Goal: Task Accomplishment & Management: Use online tool/utility

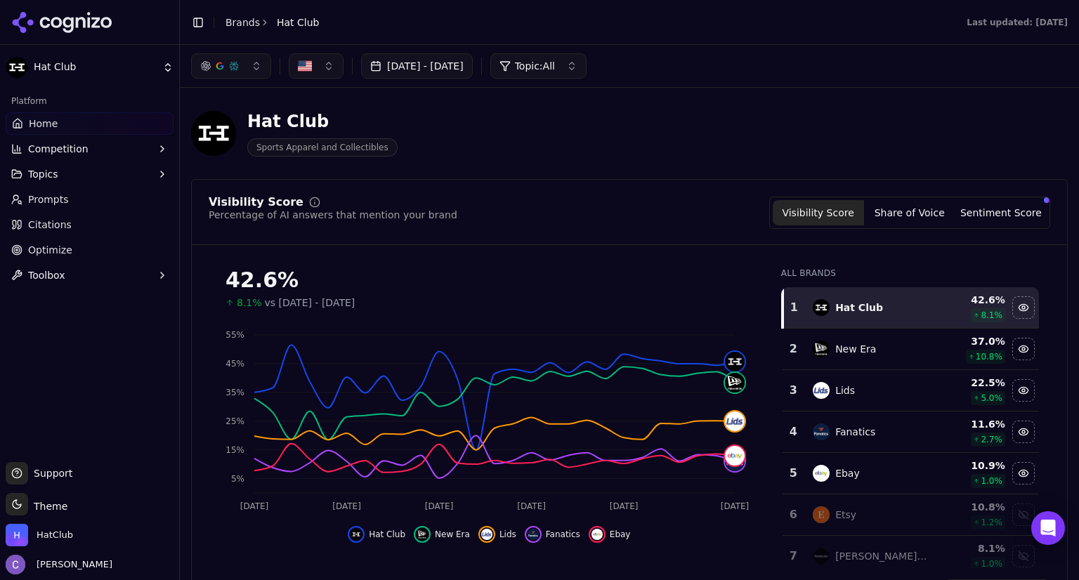
click at [257, 71] on button "button" at bounding box center [231, 65] width 80 height 25
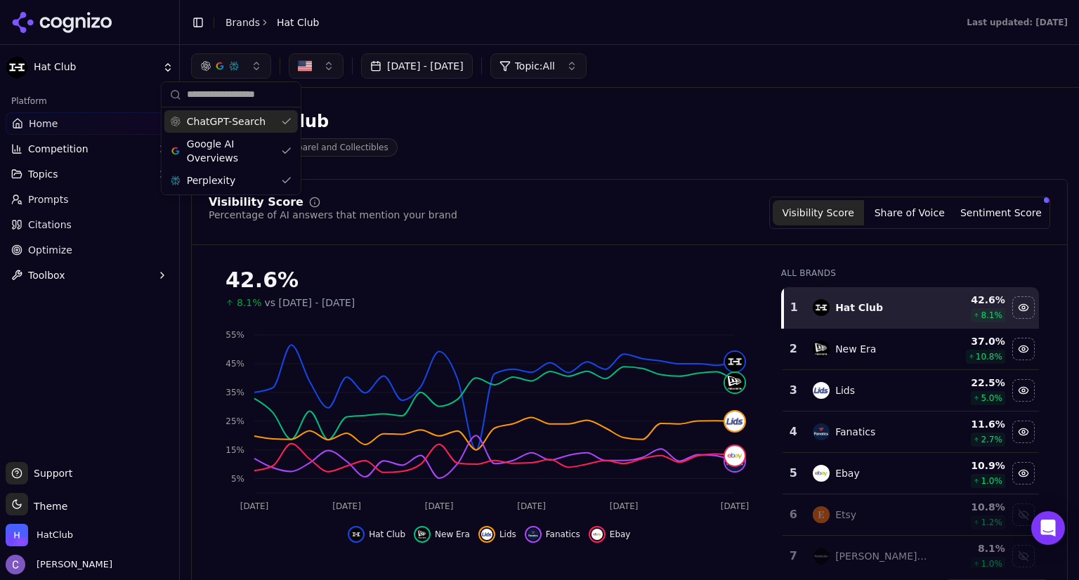
click at [285, 126] on div "ChatGPT-Search" at bounding box center [230, 121] width 133 height 22
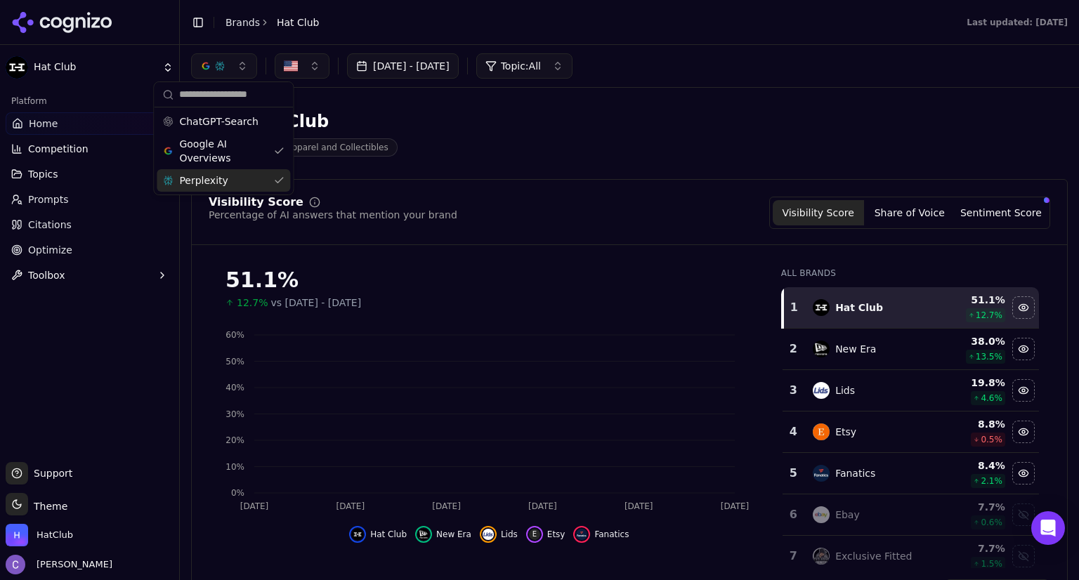
click at [278, 183] on div "Perplexity" at bounding box center [223, 180] width 133 height 22
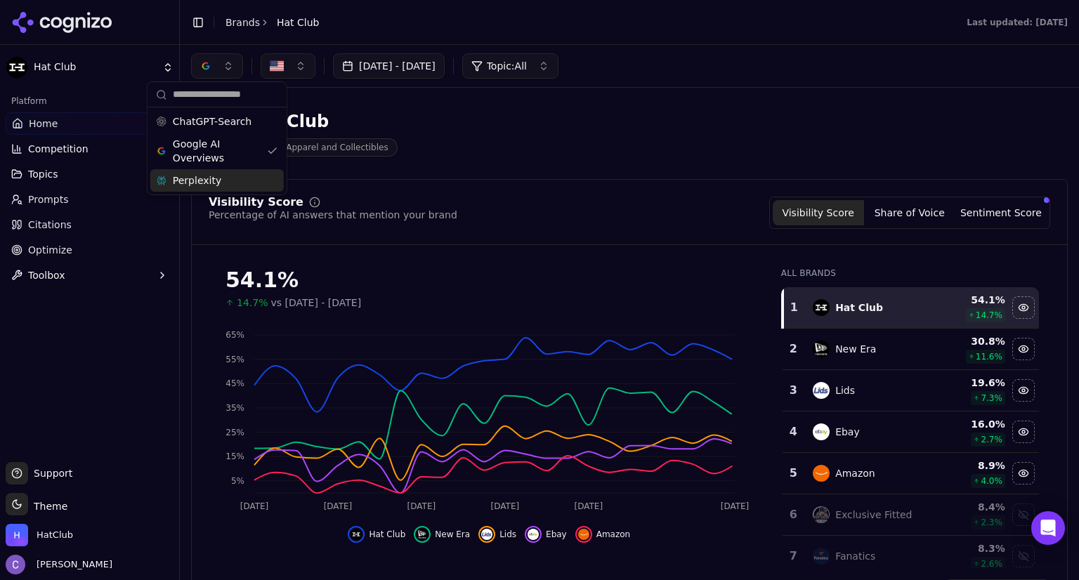
click at [278, 183] on div "Perplexity" at bounding box center [216, 180] width 133 height 22
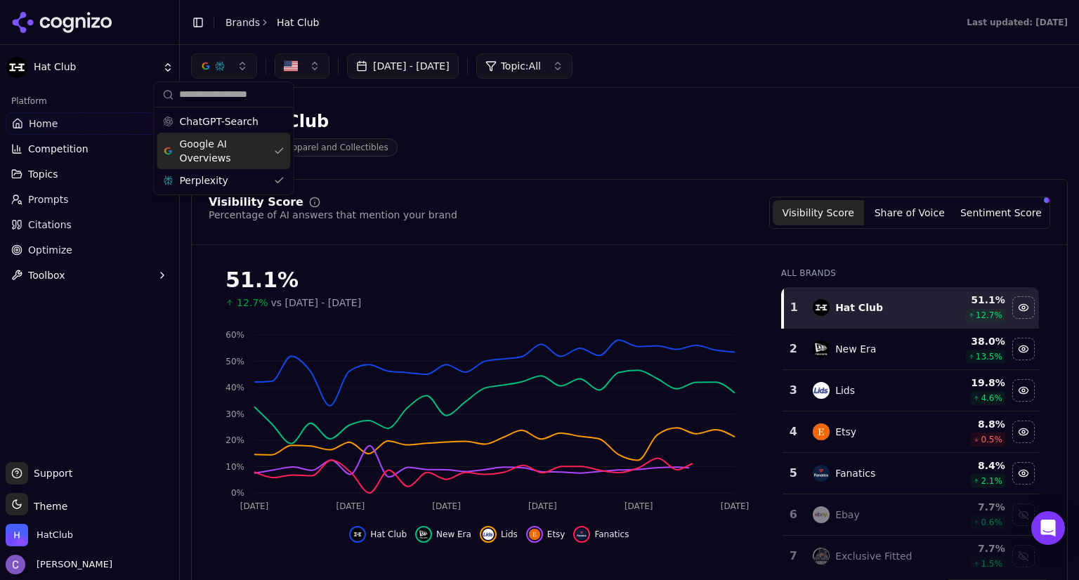
click at [280, 149] on div "Google AI Overviews" at bounding box center [223, 151] width 133 height 37
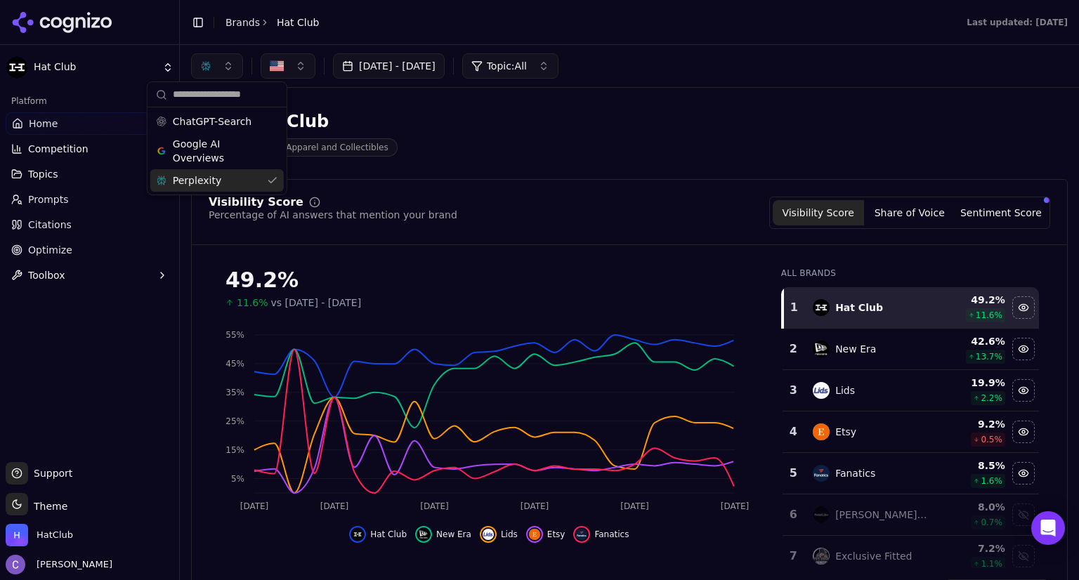
click at [273, 173] on div "Perplexity" at bounding box center [216, 180] width 133 height 22
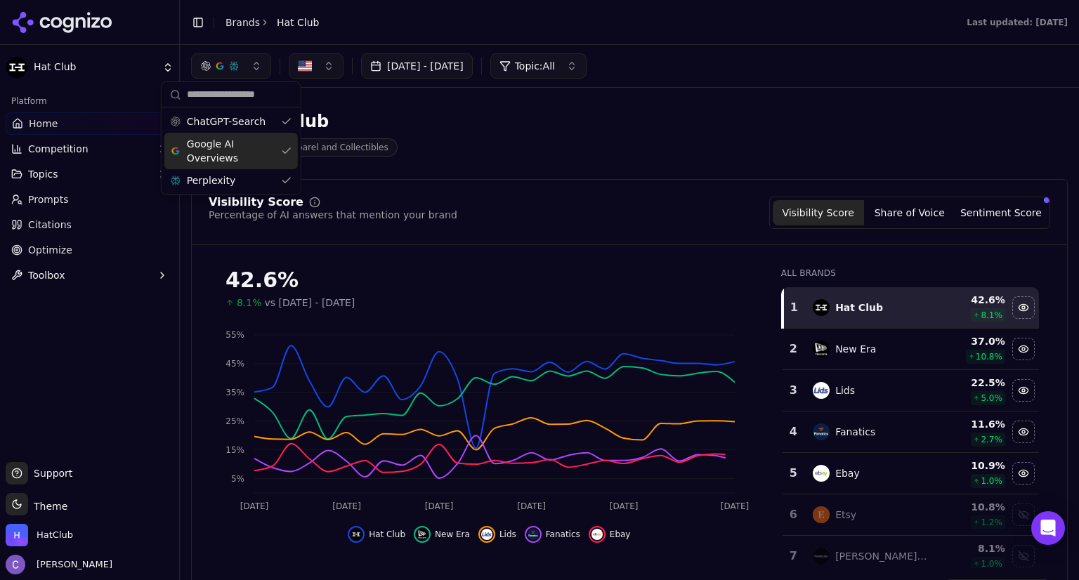
click at [287, 154] on div "Google AI Overviews" at bounding box center [230, 151] width 133 height 37
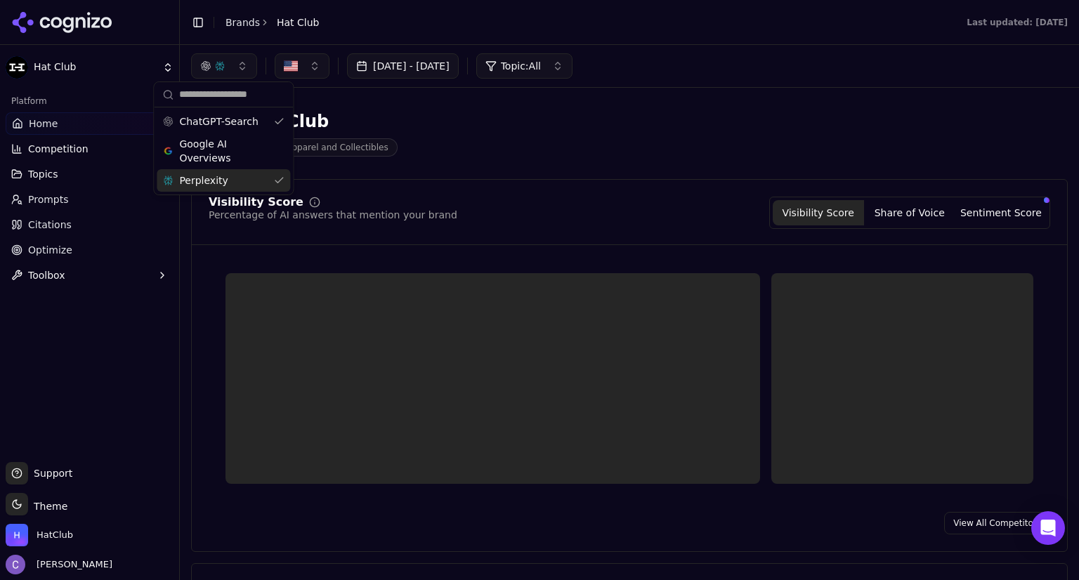
click at [286, 179] on div "Perplexity" at bounding box center [223, 180] width 133 height 22
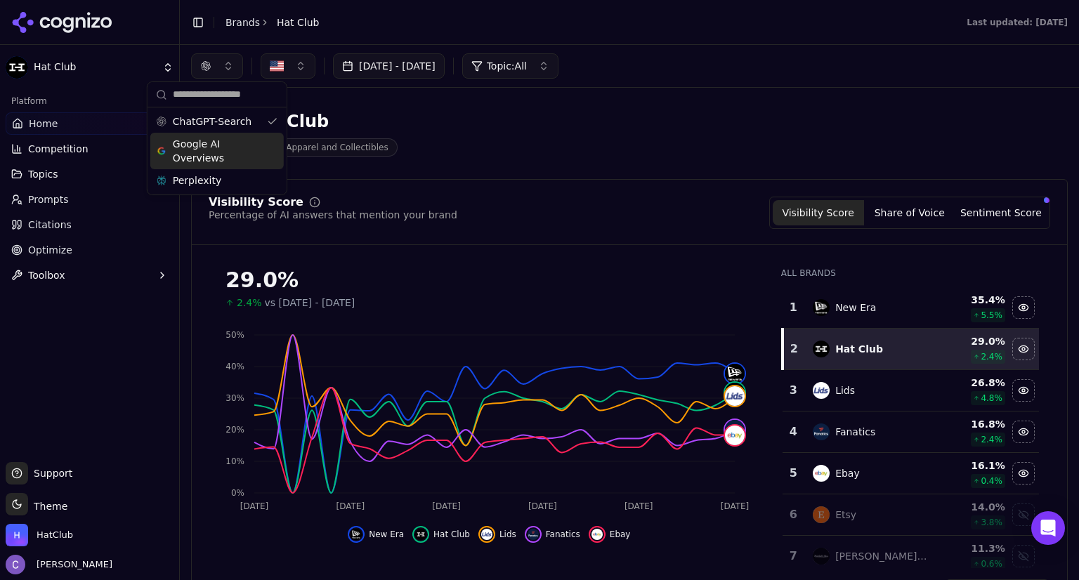
click at [273, 158] on div "Google AI Overviews" at bounding box center [216, 151] width 133 height 37
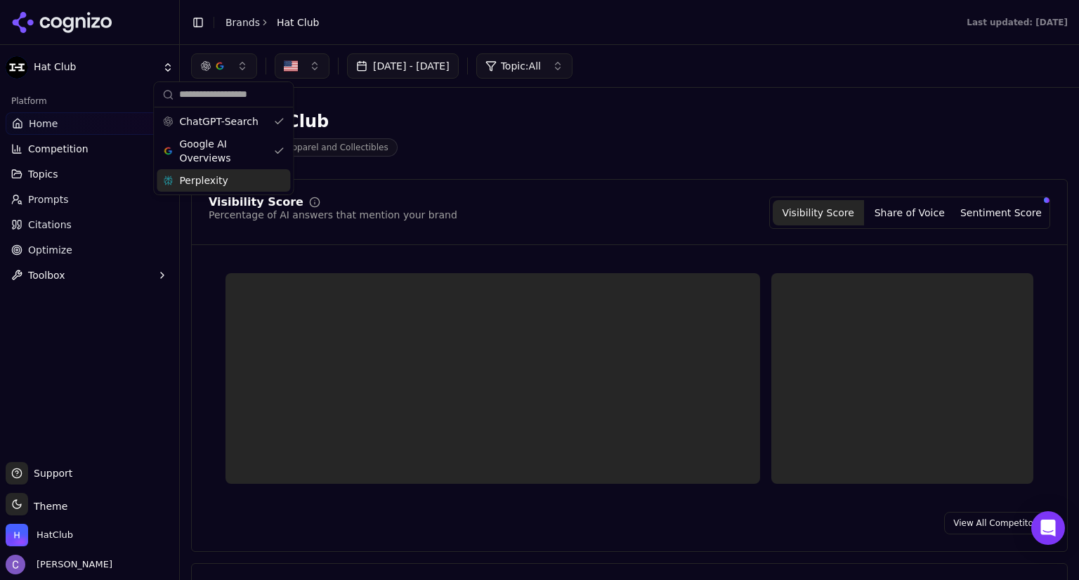
click at [273, 178] on div "Perplexity" at bounding box center [223, 180] width 133 height 22
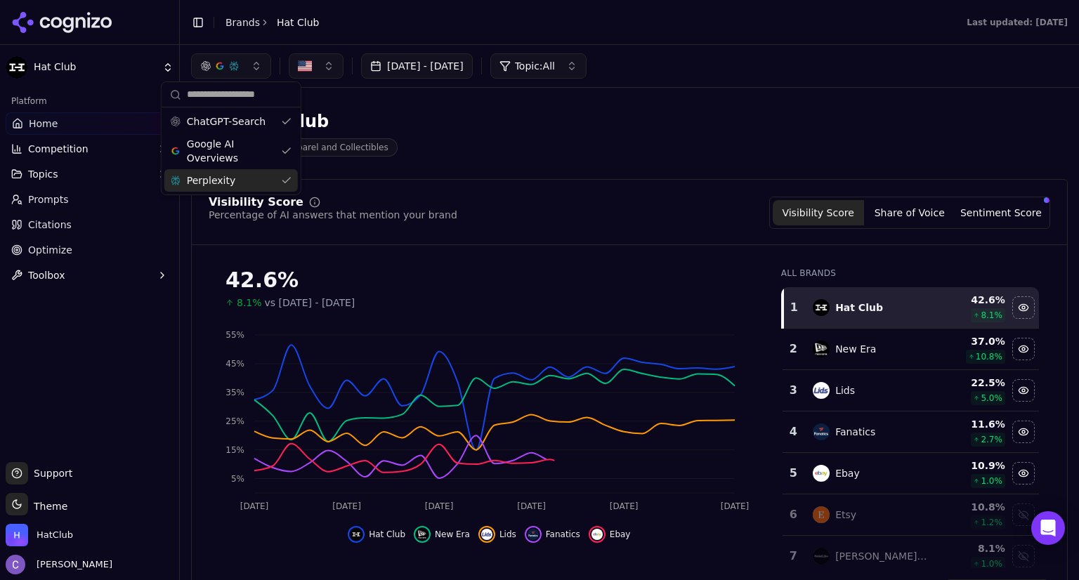
click at [528, 166] on div "Hat Club Sports Apparel and Collectibles" at bounding box center [629, 133] width 877 height 69
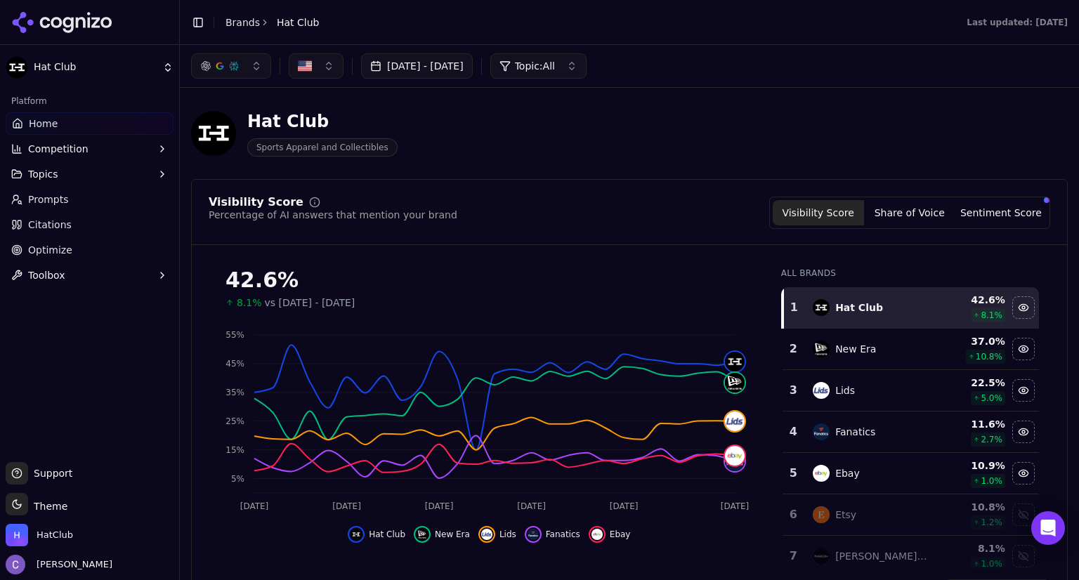
click at [246, 74] on button "button" at bounding box center [231, 65] width 80 height 25
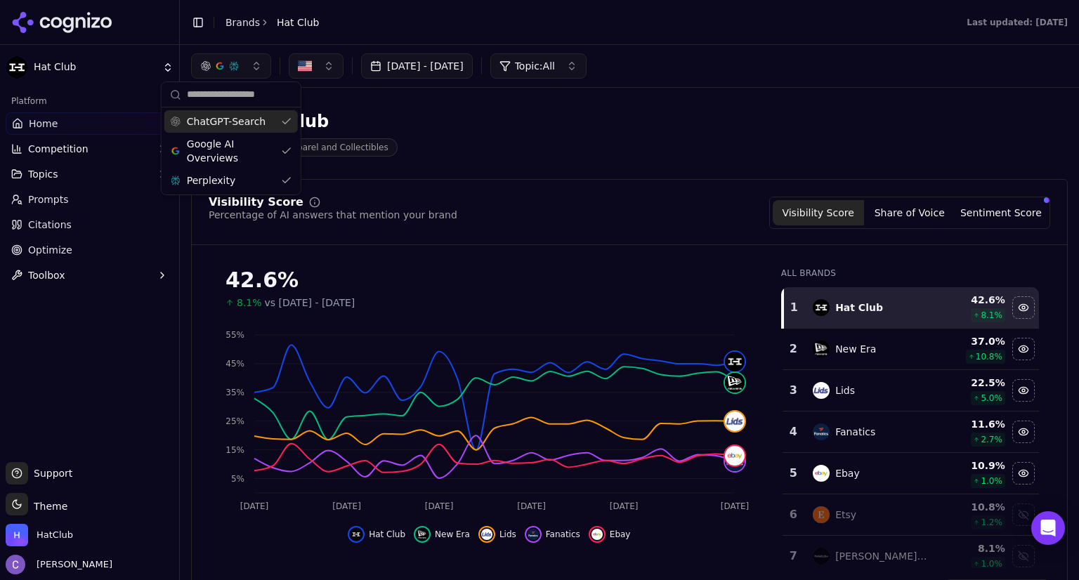
click at [60, 122] on link "Home" at bounding box center [90, 123] width 168 height 22
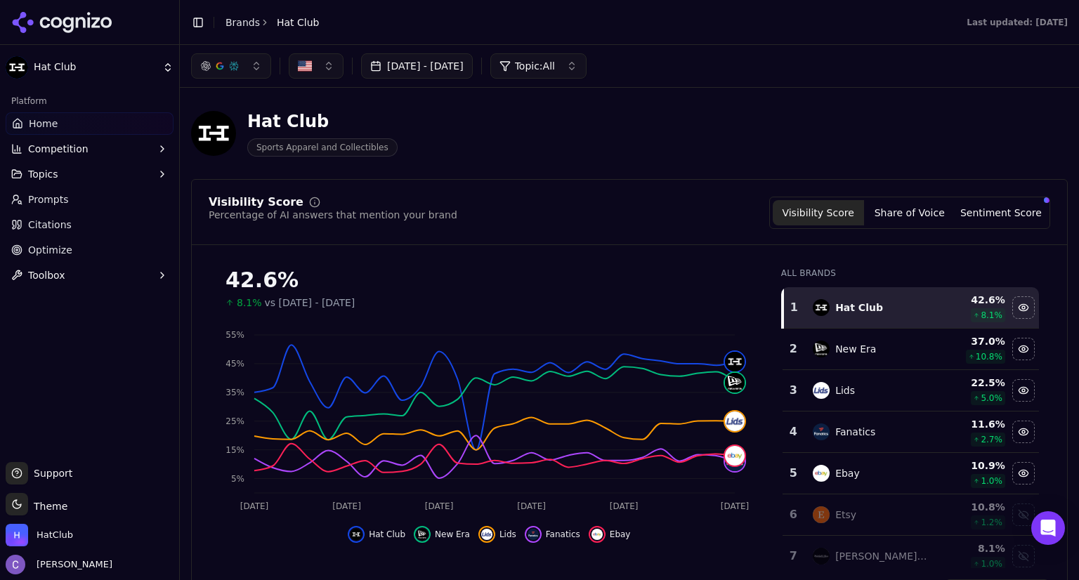
click at [256, 70] on button "button" at bounding box center [231, 65] width 80 height 25
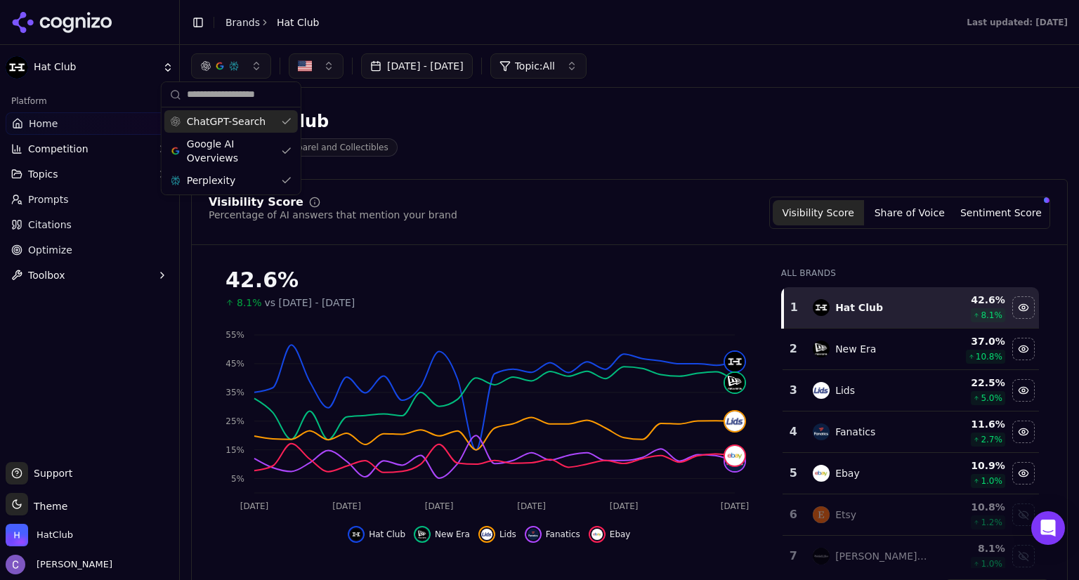
click at [288, 122] on div "ChatGPT-Search" at bounding box center [230, 121] width 133 height 22
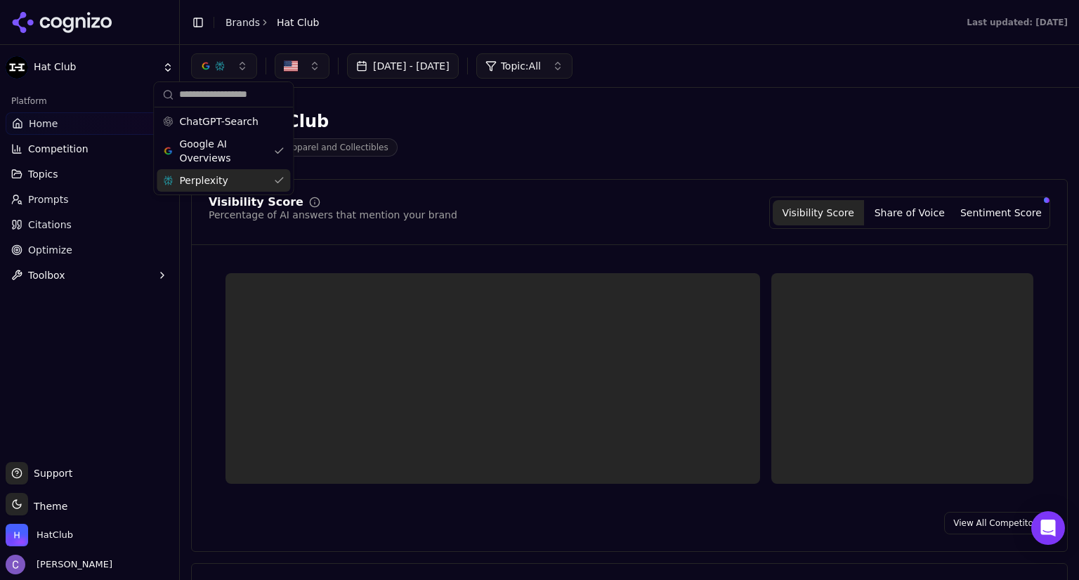
click at [282, 183] on div "Perplexity" at bounding box center [223, 180] width 133 height 22
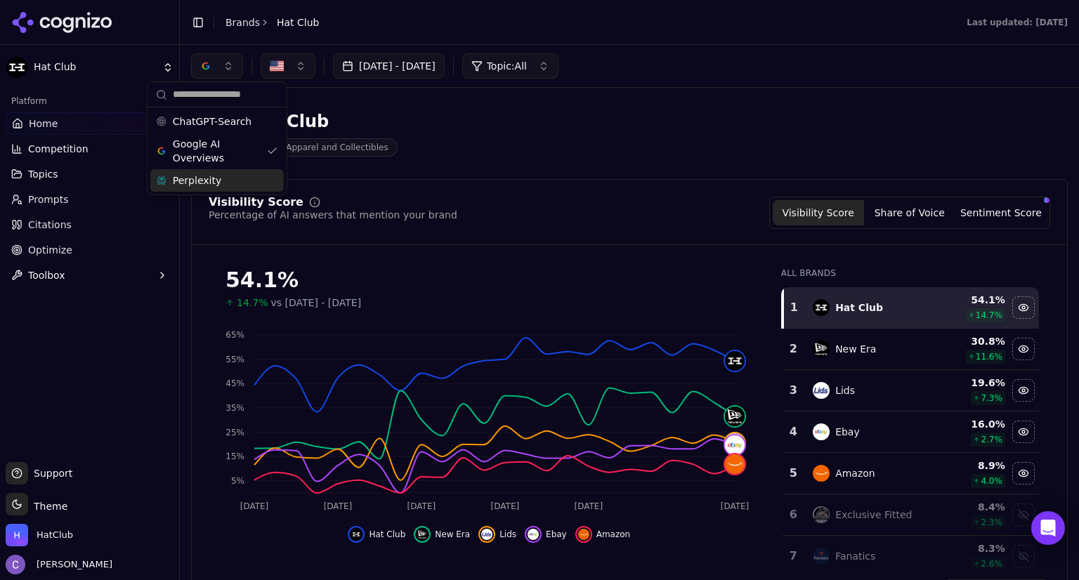
click at [277, 185] on div "Perplexity" at bounding box center [216, 180] width 133 height 22
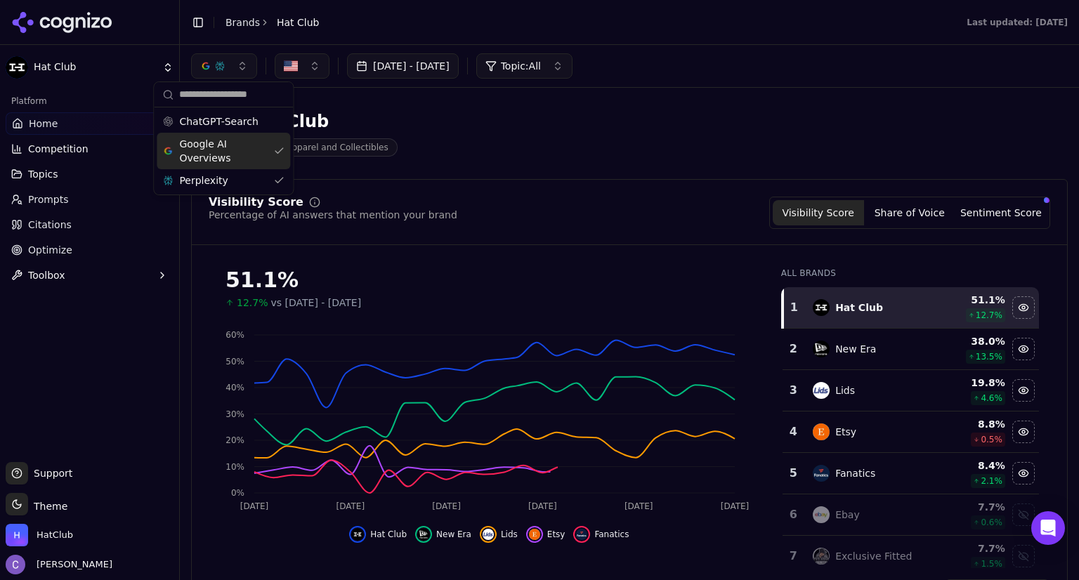
click at [277, 147] on div "Google AI Overviews" at bounding box center [223, 151] width 133 height 37
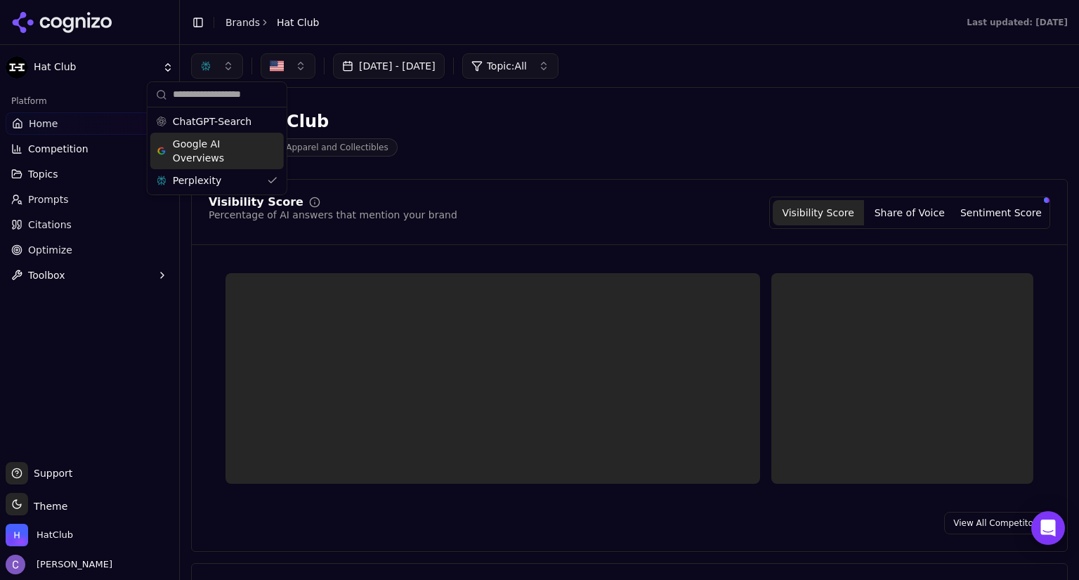
drag, startPoint x: 277, startPoint y: 147, endPoint x: 562, endPoint y: 175, distance: 286.6
click at [562, 175] on body "Hat Club Platform Home Competition Topics Prompts Citations Optimize Toolbox Su…" at bounding box center [539, 290] width 1079 height 580
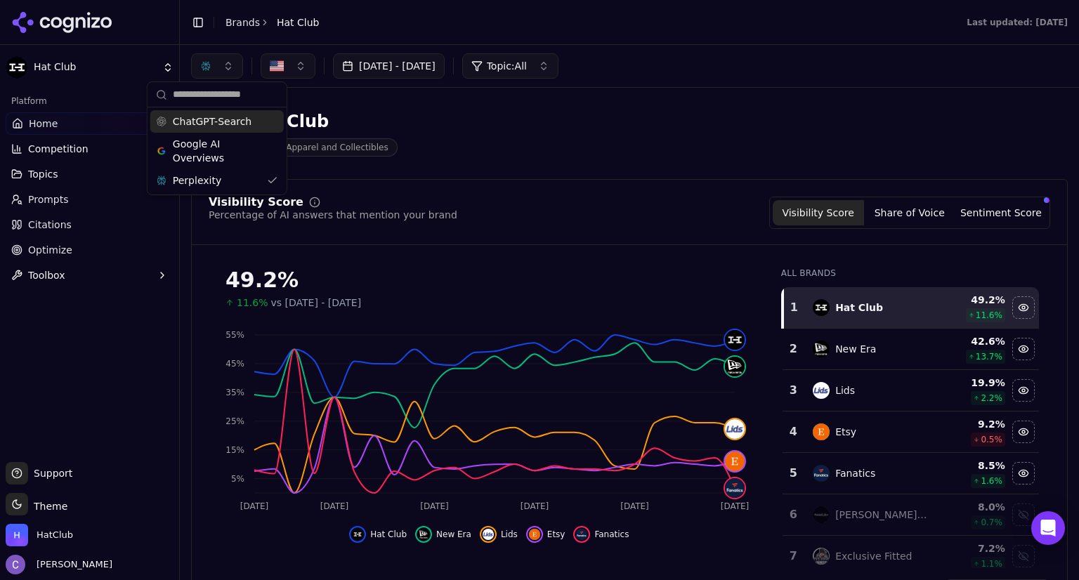
click at [272, 122] on div "ChatGPT-Search" at bounding box center [216, 121] width 133 height 22
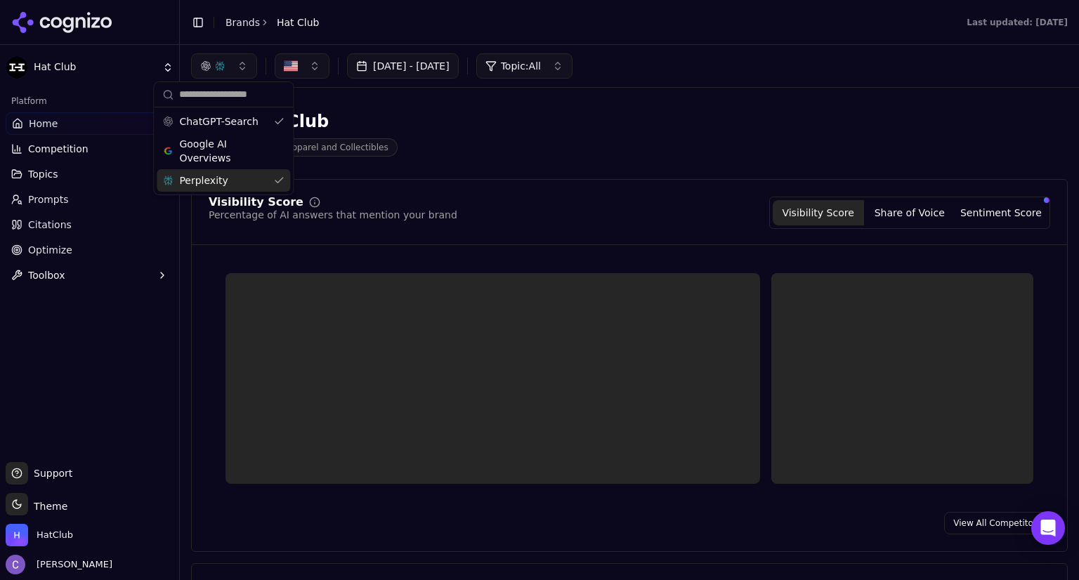
click at [275, 183] on div "Perplexity" at bounding box center [223, 180] width 133 height 22
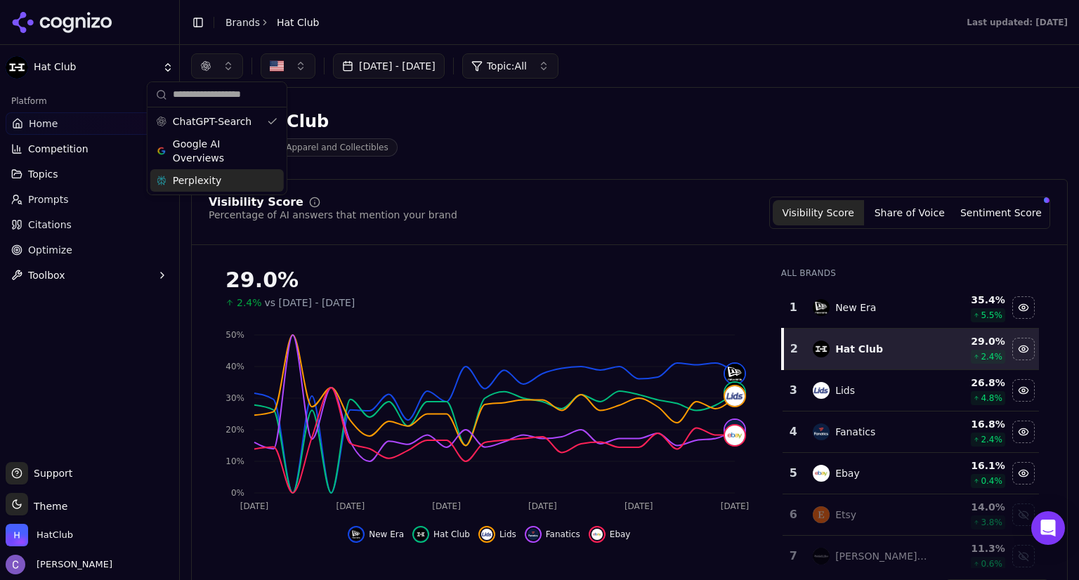
click at [596, 169] on header "Hat Club Sports Apparel and Collectibles" at bounding box center [629, 139] width 877 height 80
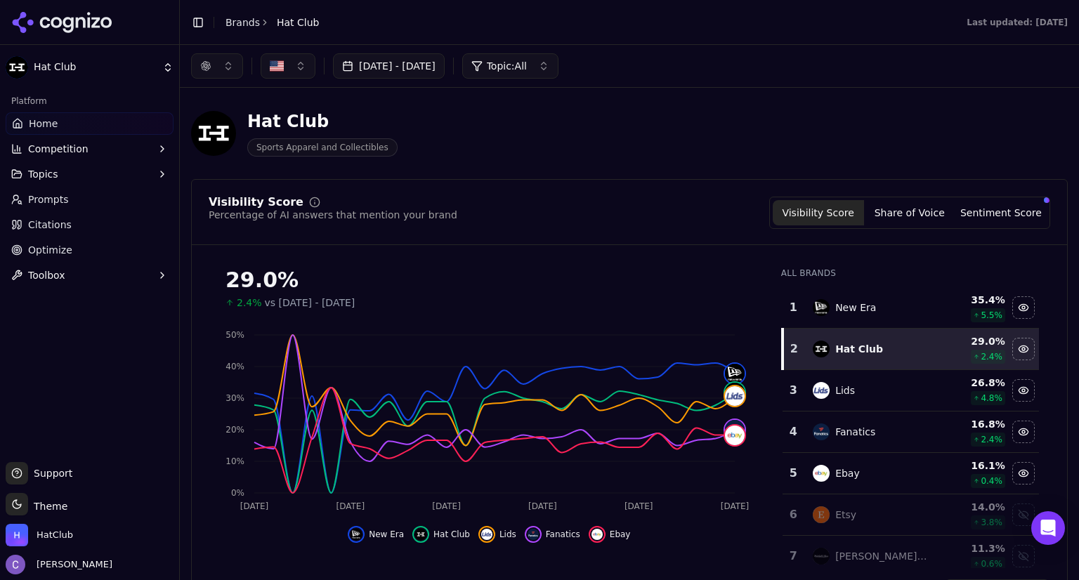
click at [65, 220] on span "Citations" at bounding box center [50, 225] width 44 height 14
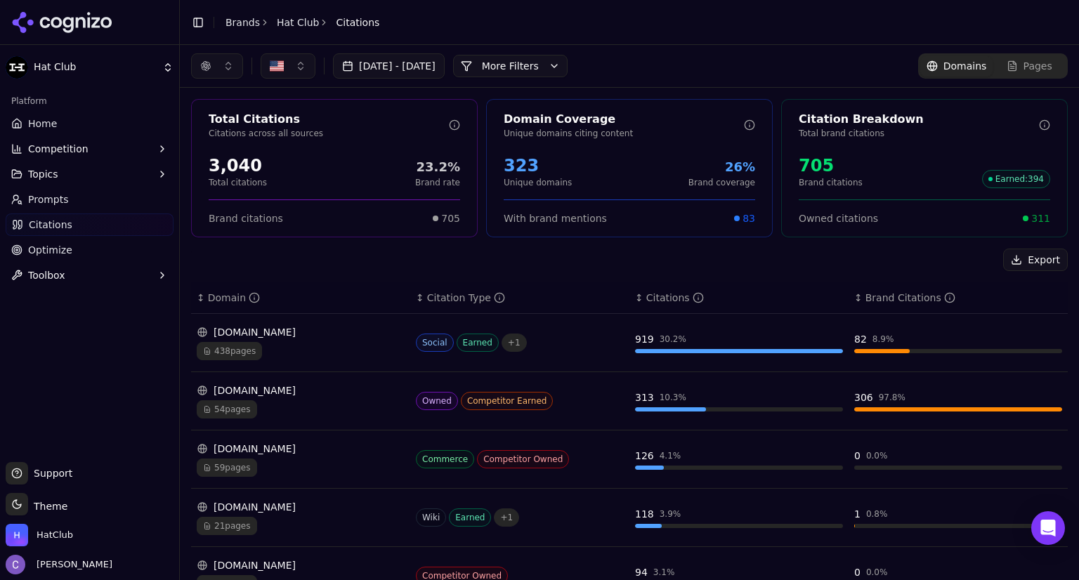
click at [86, 252] on link "Optimize" at bounding box center [90, 250] width 168 height 22
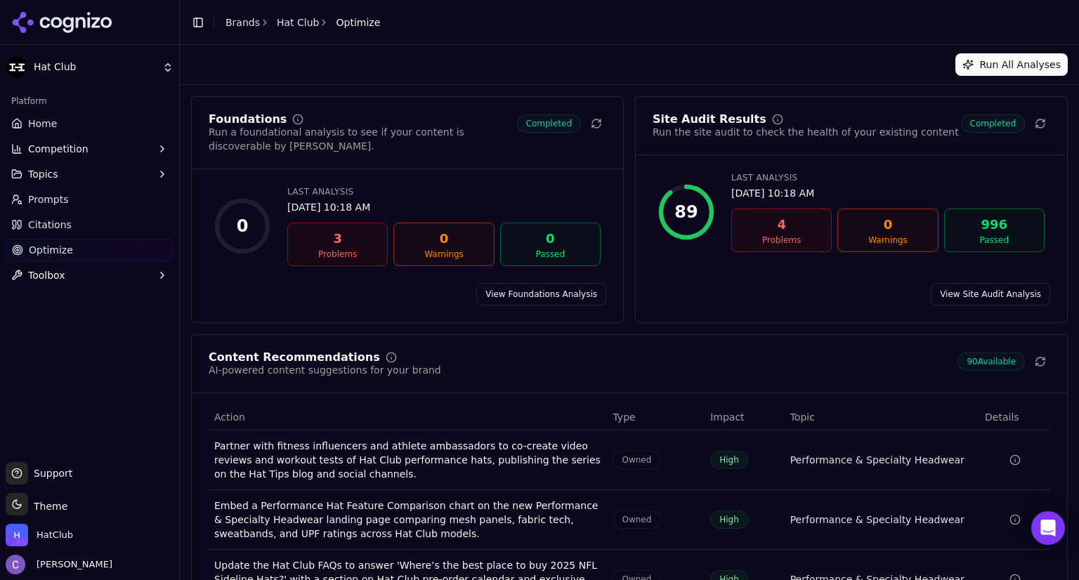
click at [1009, 60] on button "Run All Analyses" at bounding box center [1011, 64] width 112 height 22
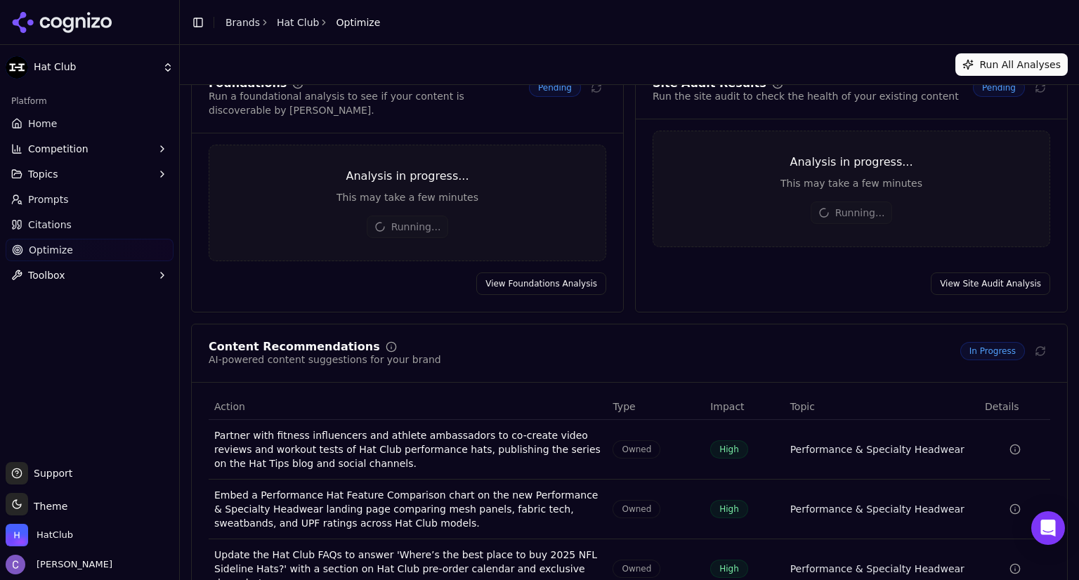
scroll to position [33, 0]
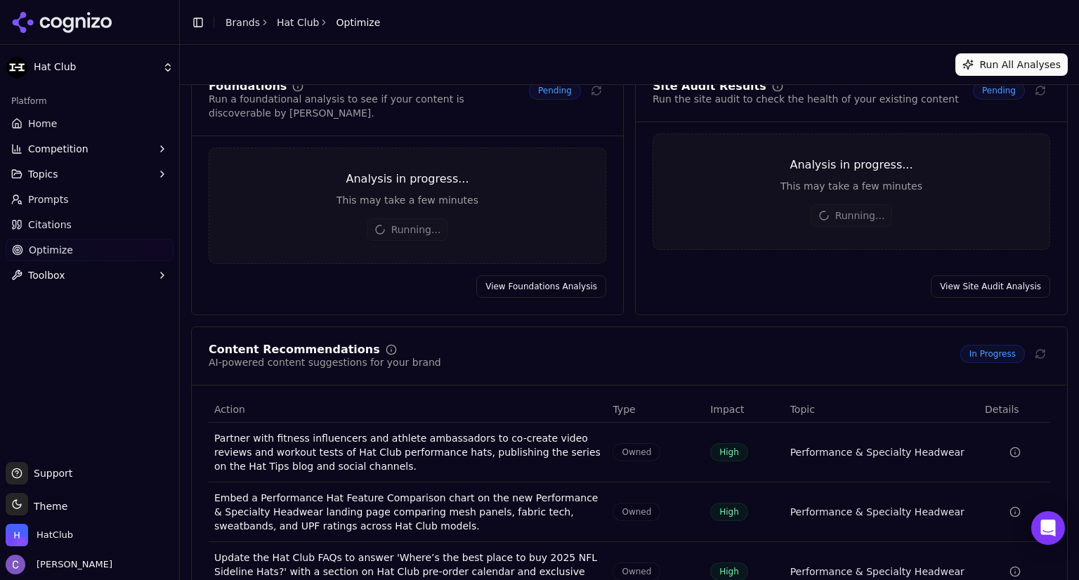
click at [75, 230] on link "Citations" at bounding box center [90, 225] width 168 height 22
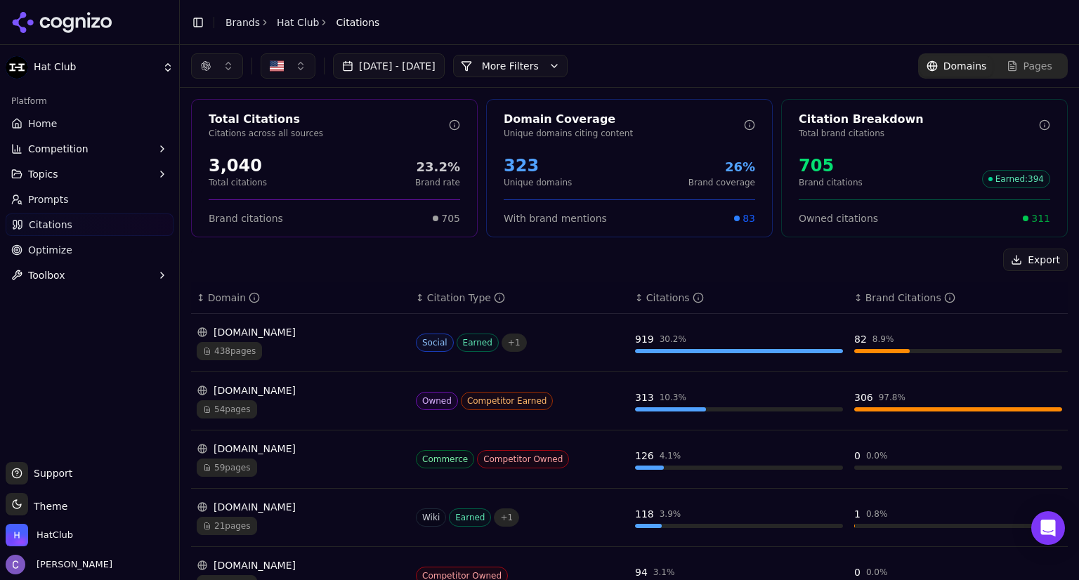
click at [222, 341] on div "[DOMAIN_NAME] 438 pages" at bounding box center [301, 342] width 208 height 35
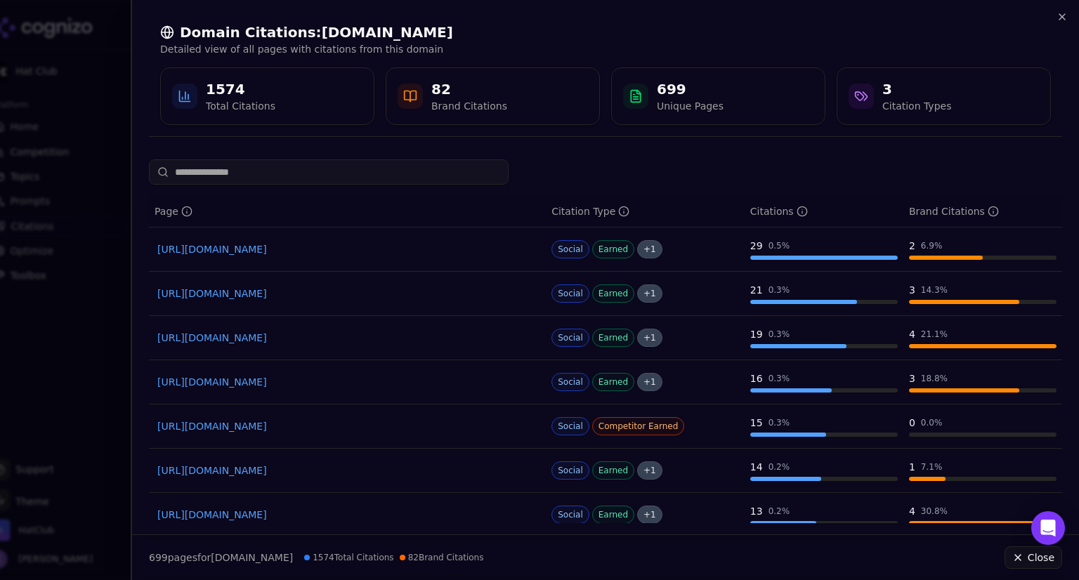
click at [309, 248] on link "[URL][DOMAIN_NAME]" at bounding box center [347, 249] width 380 height 14
click at [67, 91] on div at bounding box center [539, 290] width 1079 height 580
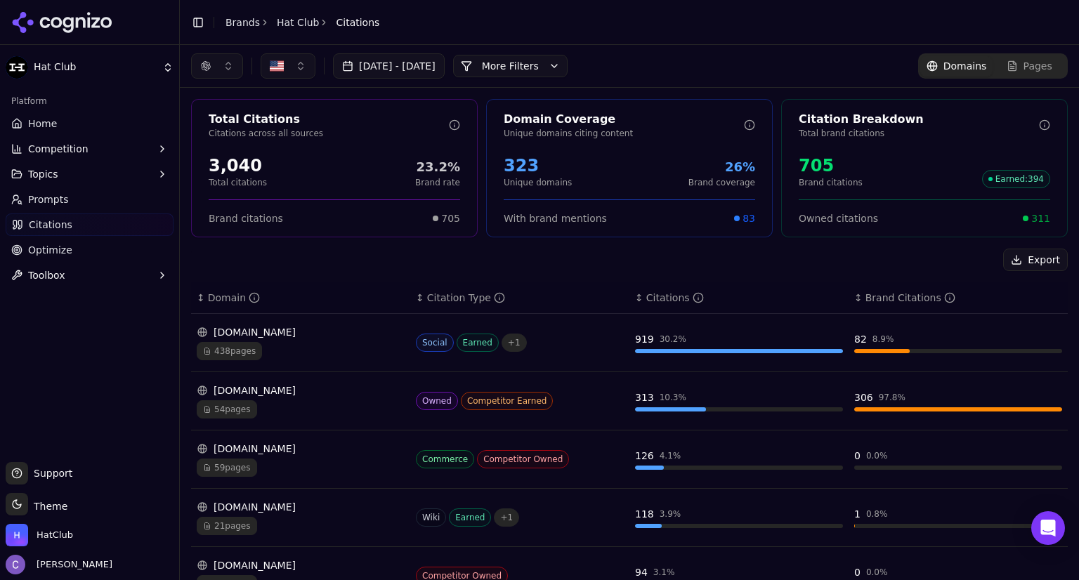
click at [43, 124] on span "Home" at bounding box center [42, 124] width 29 height 14
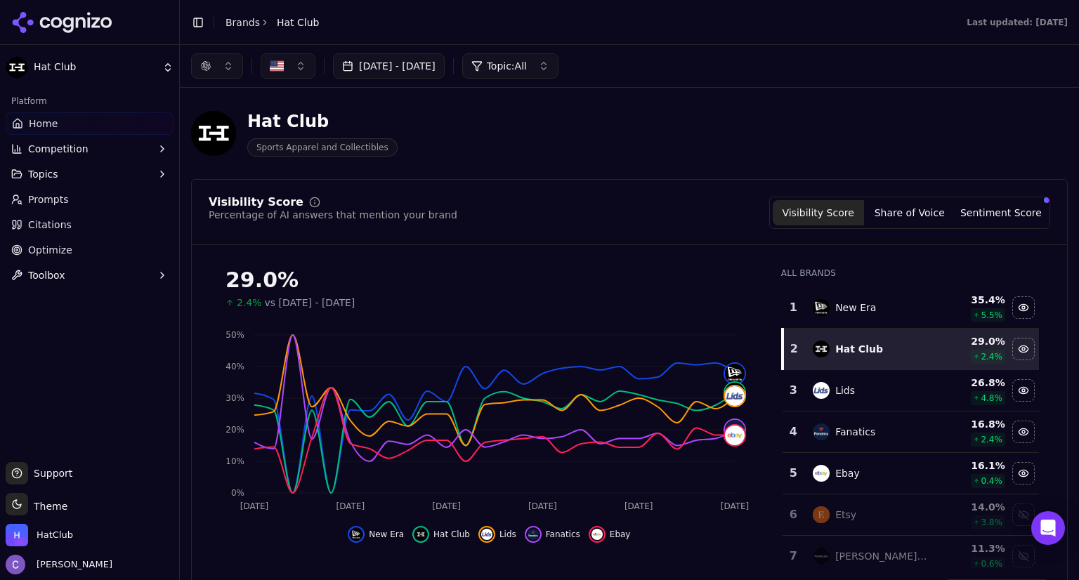
click at [214, 69] on button "button" at bounding box center [217, 65] width 52 height 25
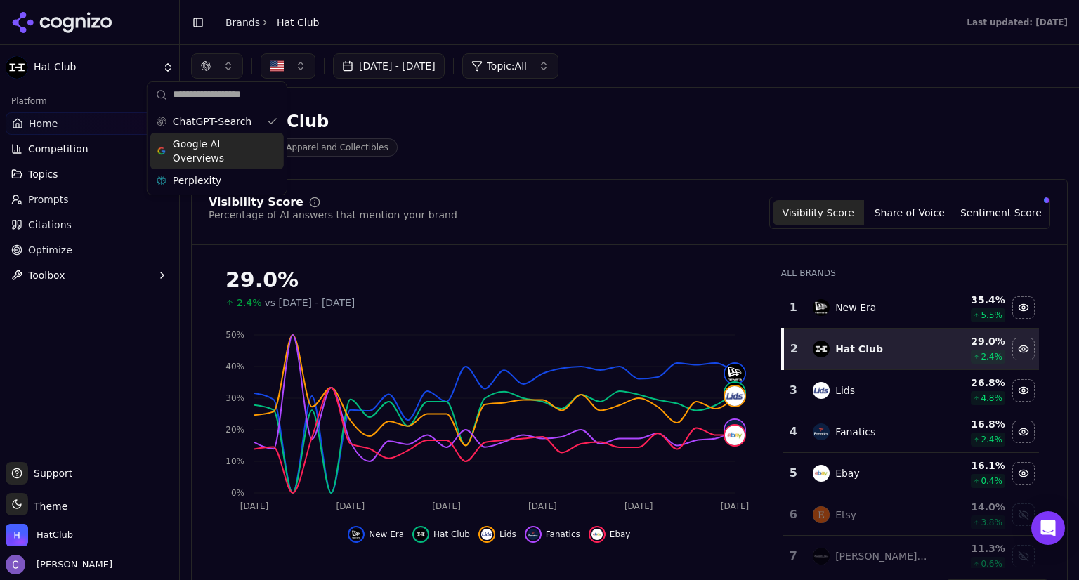
click at [208, 153] on span "Google AI Overviews" at bounding box center [217, 151] width 89 height 28
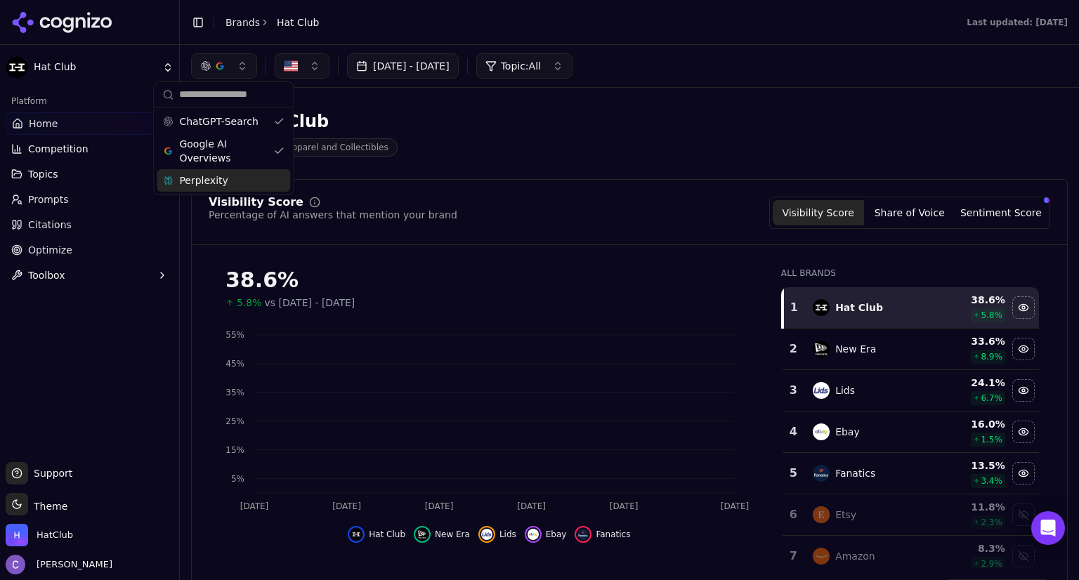
click at [235, 176] on div "Perplexity" at bounding box center [223, 180] width 133 height 22
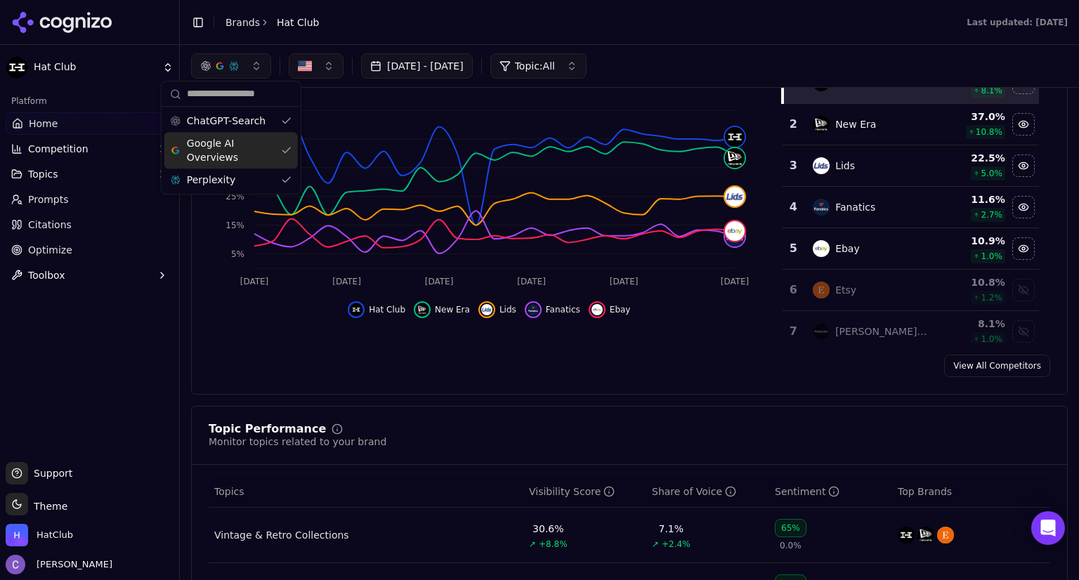
scroll to position [166, 0]
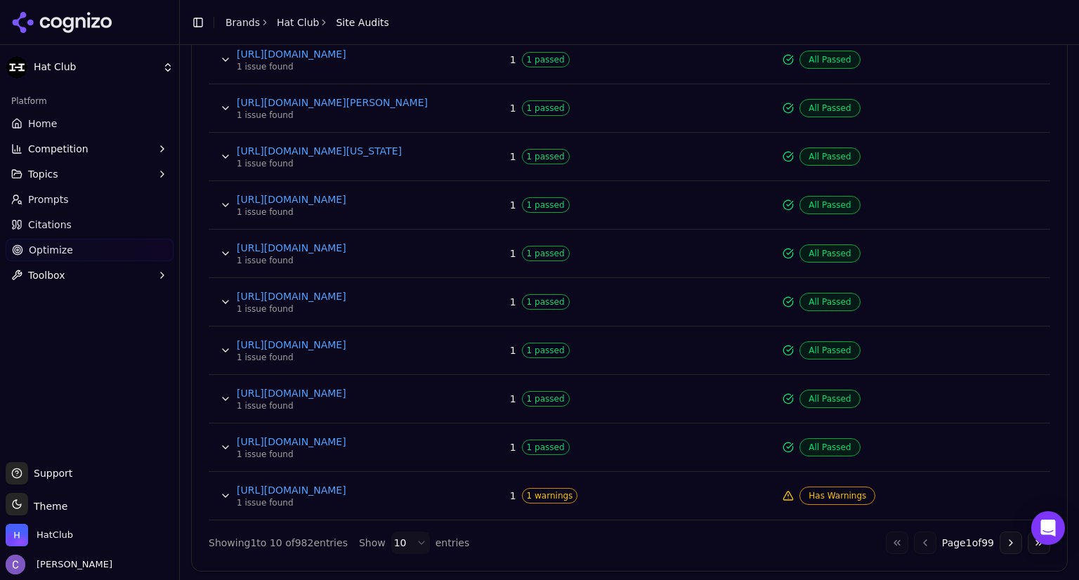
scroll to position [621, 0]
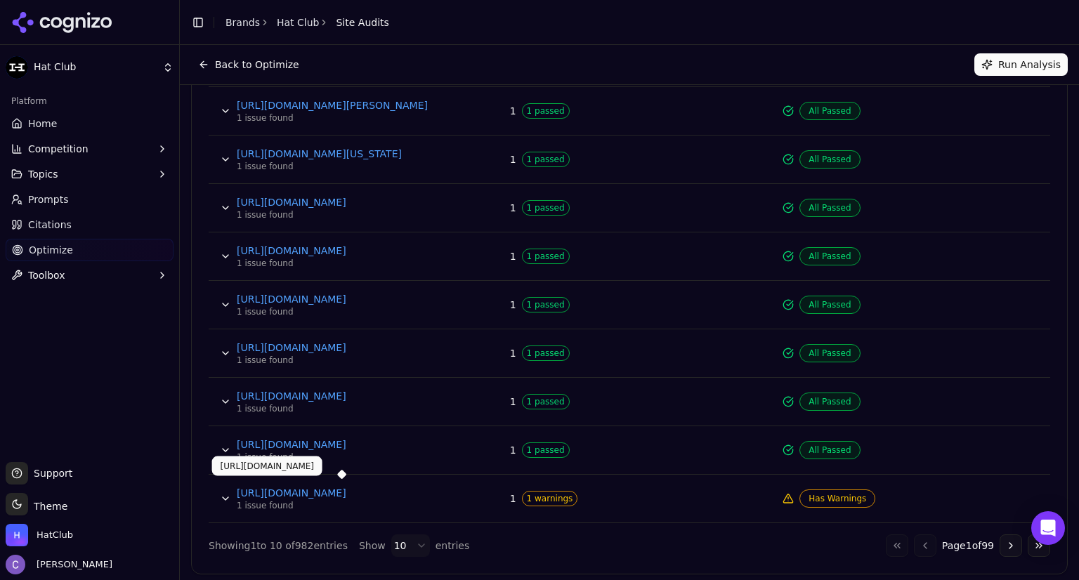
click at [421, 491] on link "https://www.hatclub.com/products/af940-sj-giants-blk-blk-blk-sn" at bounding box center [342, 493] width 211 height 14
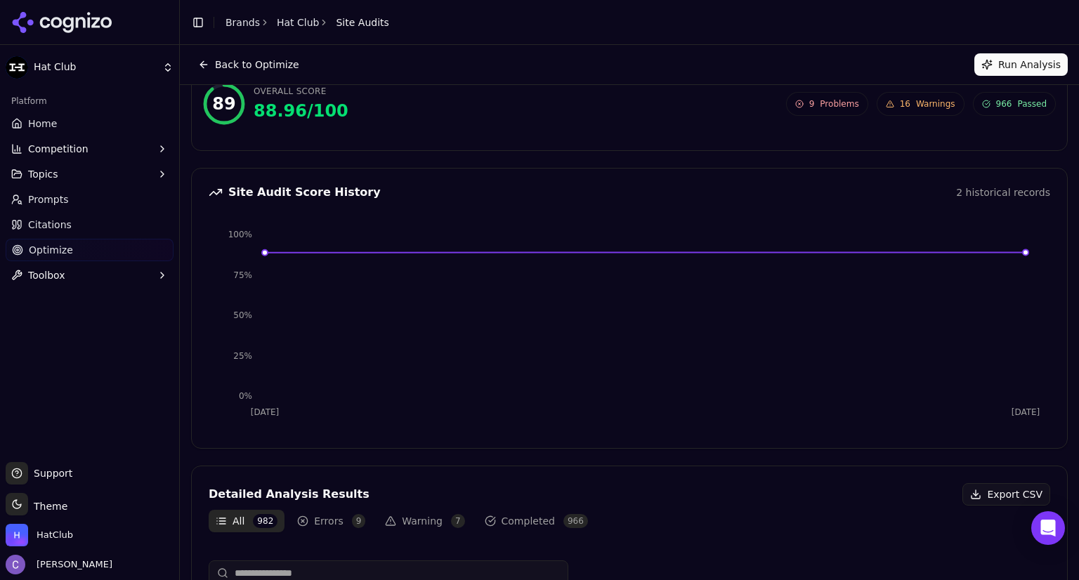
scroll to position [25, 0]
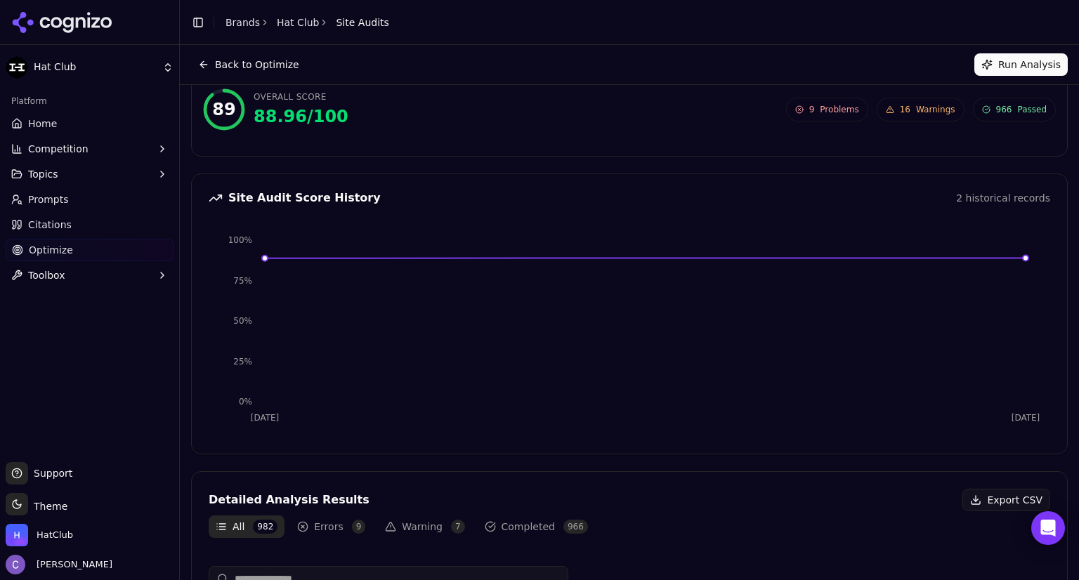
click at [80, 254] on link "Optimize" at bounding box center [90, 250] width 168 height 22
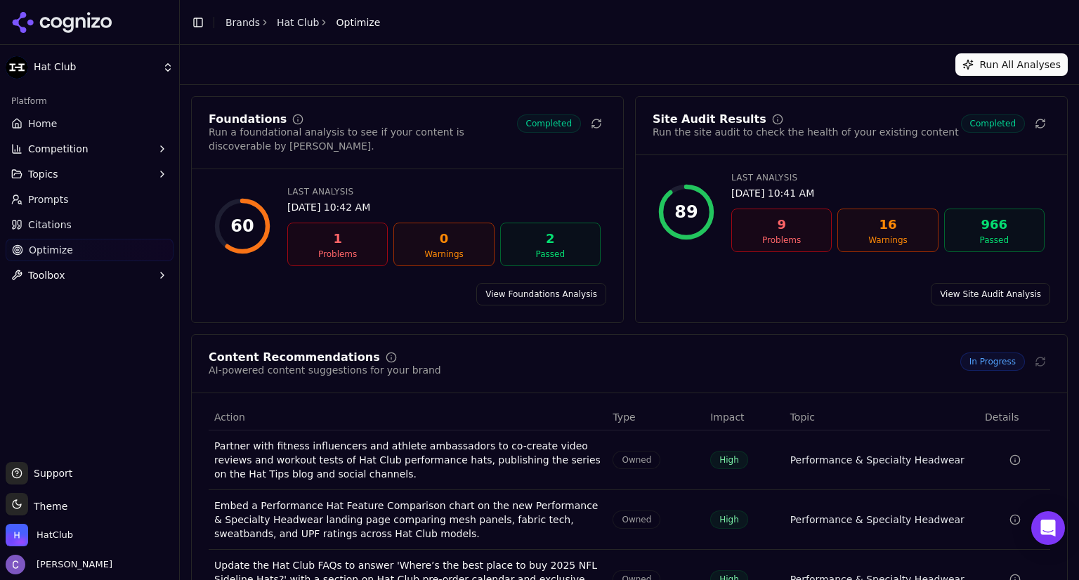
click at [380, 238] on div "1 Problems" at bounding box center [337, 245] width 100 height 44
click at [537, 283] on link "View Foundations Analysis" at bounding box center [541, 294] width 130 height 22
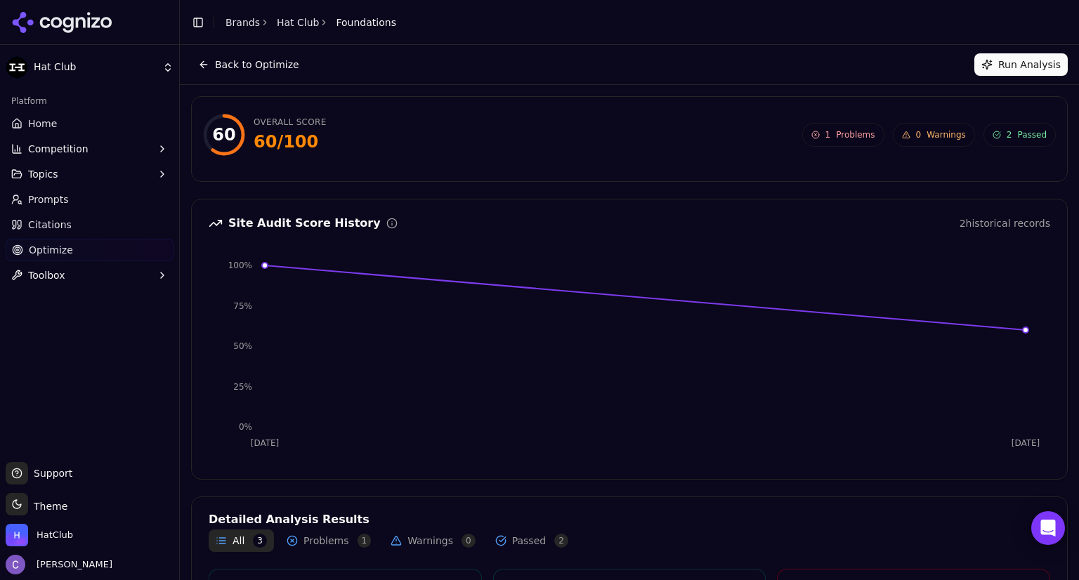
click at [208, 60] on button "Back to Optimize" at bounding box center [248, 64] width 115 height 22
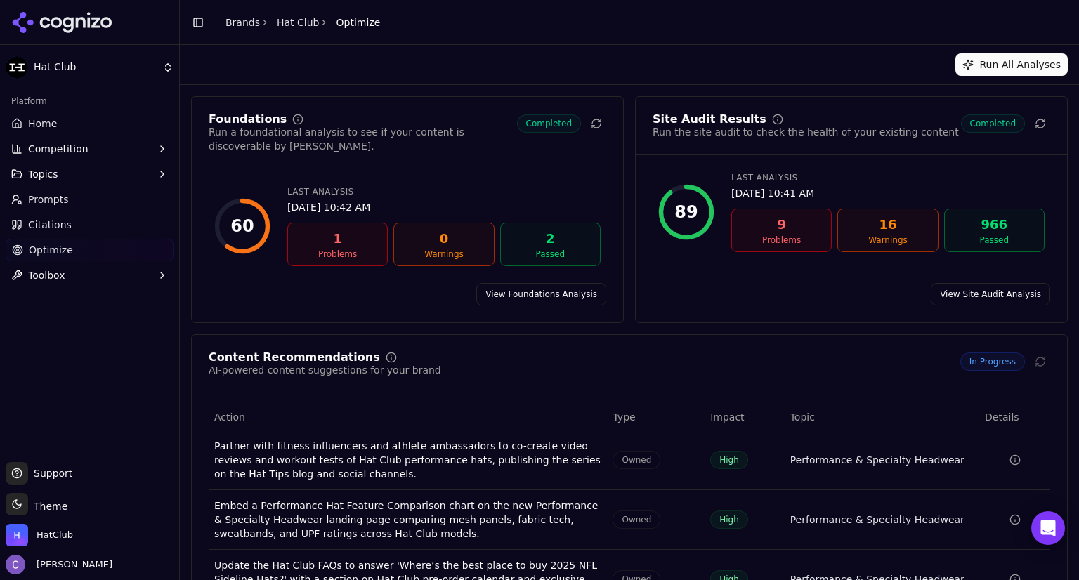
click at [961, 283] on link "View Site Audit Analysis" at bounding box center [990, 294] width 119 height 22
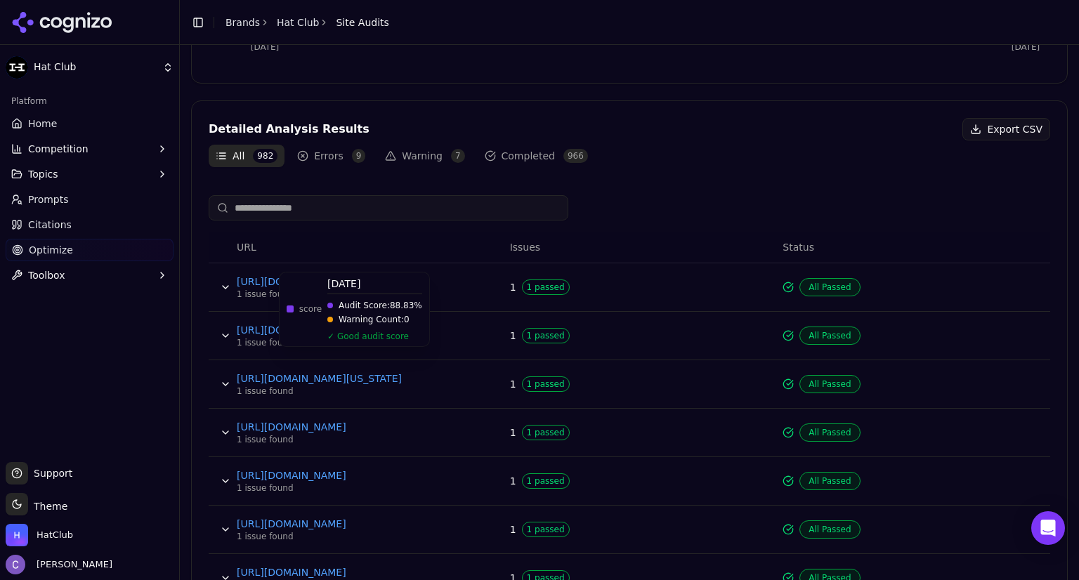
scroll to position [400, 0]
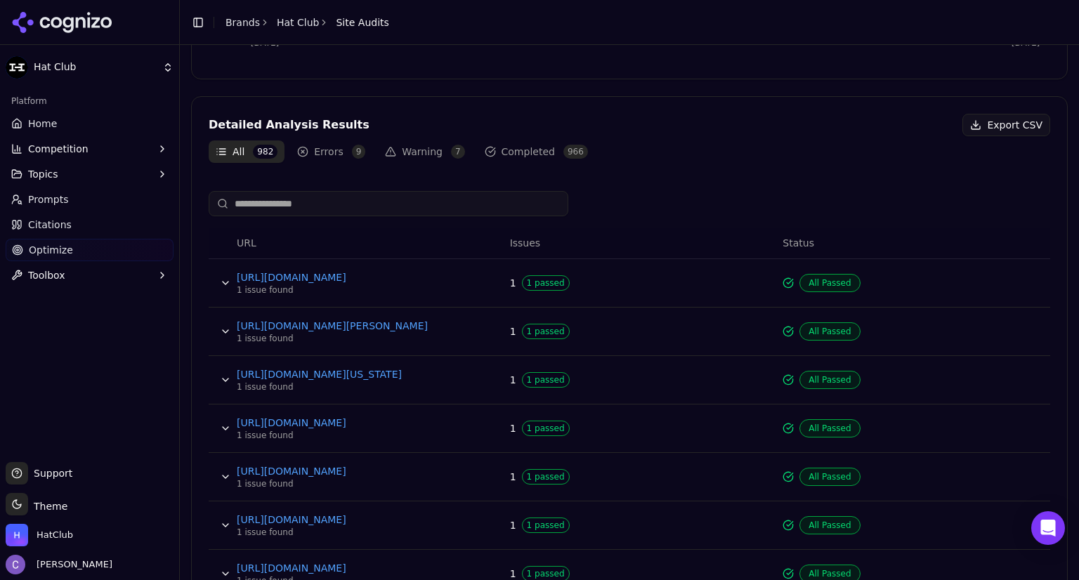
click at [328, 150] on button "Errors 9" at bounding box center [331, 151] width 82 height 22
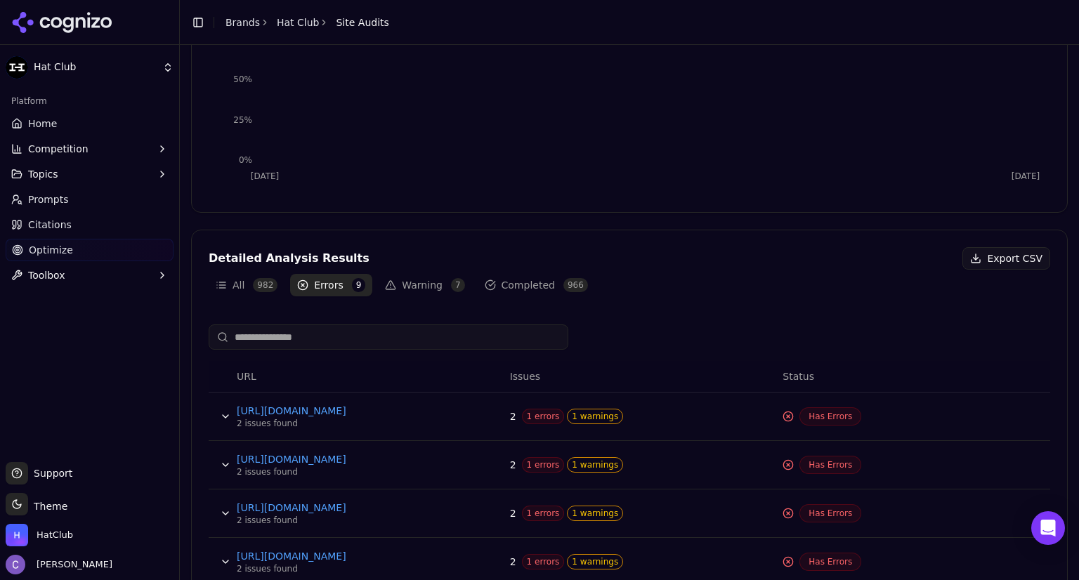
scroll to position [291, 0]
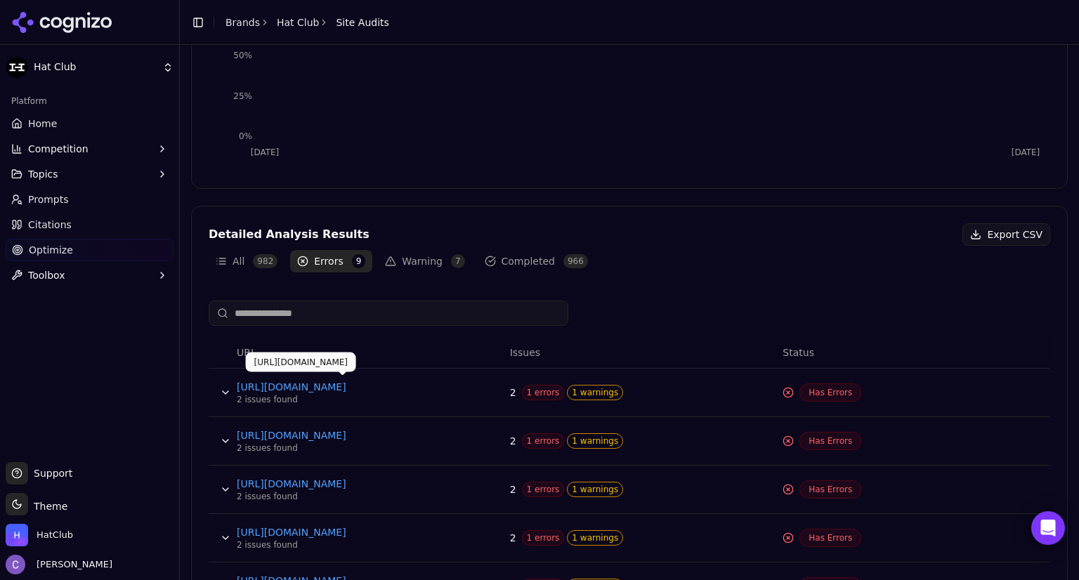
click at [365, 387] on link "https://www.hatclub.com/pages/5950-history-1" at bounding box center [342, 387] width 211 height 14
